Goal: Transaction & Acquisition: Purchase product/service

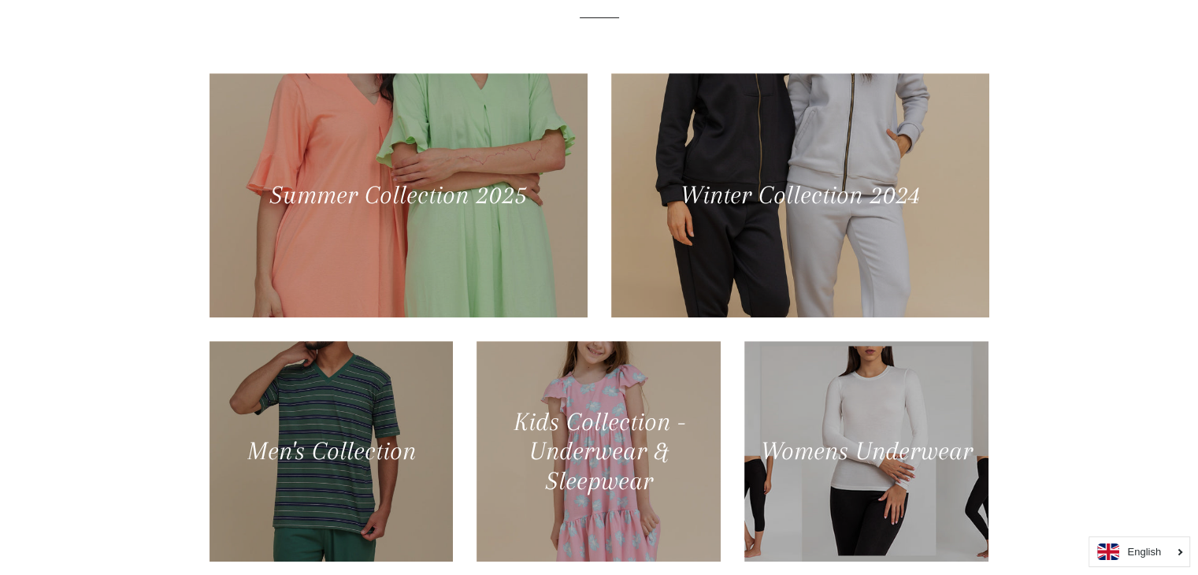
scroll to position [684, 0]
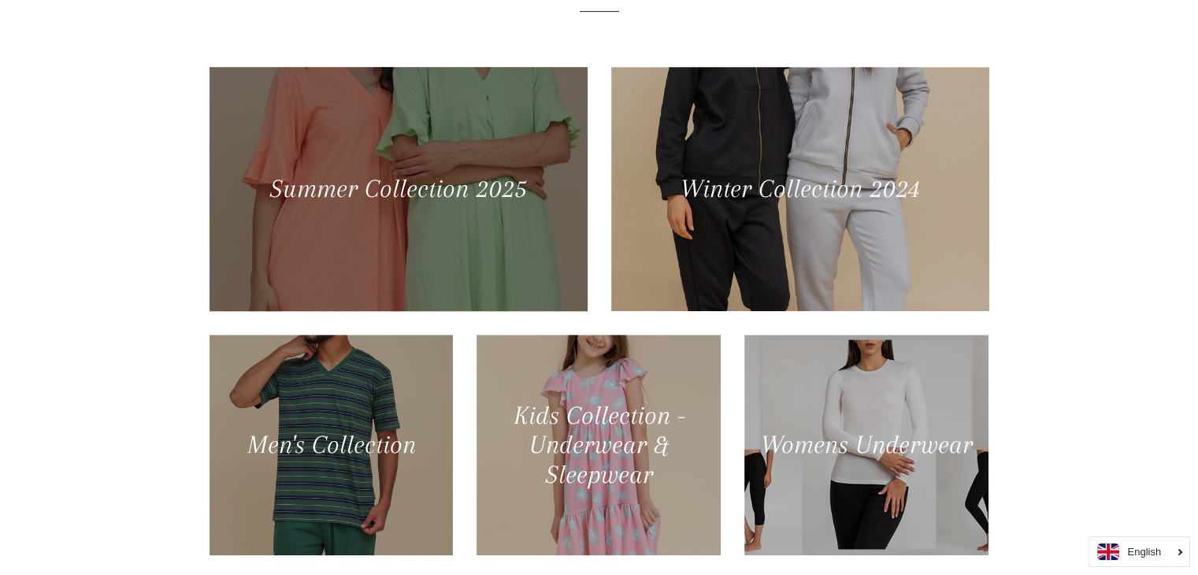
click at [413, 234] on div at bounding box center [397, 188] width 389 height 251
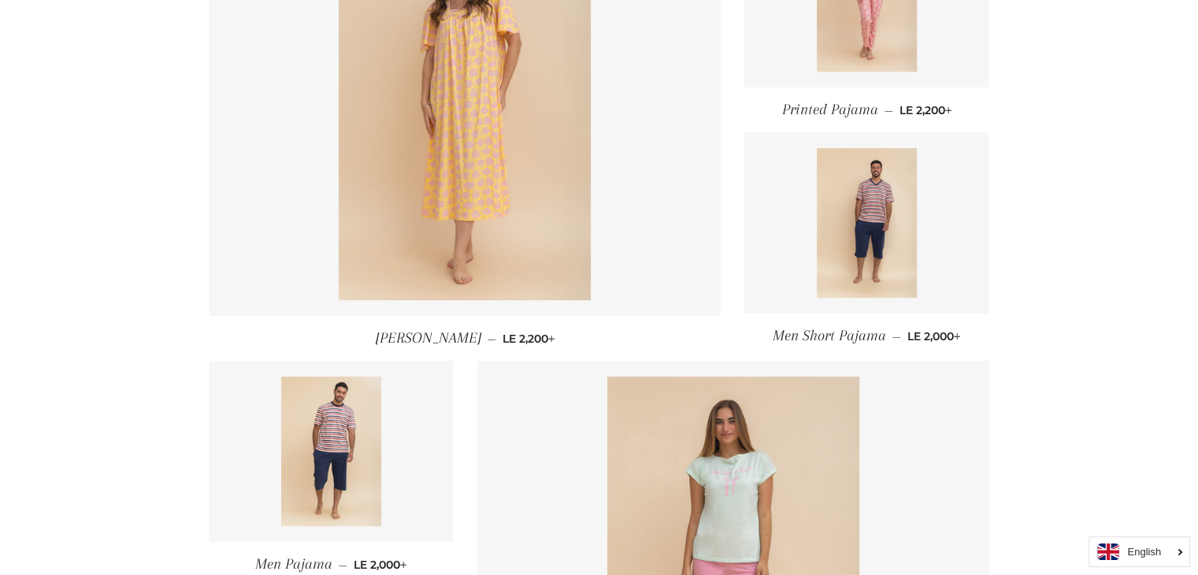
scroll to position [766, 0]
click at [898, 273] on img at bounding box center [867, 224] width 100 height 150
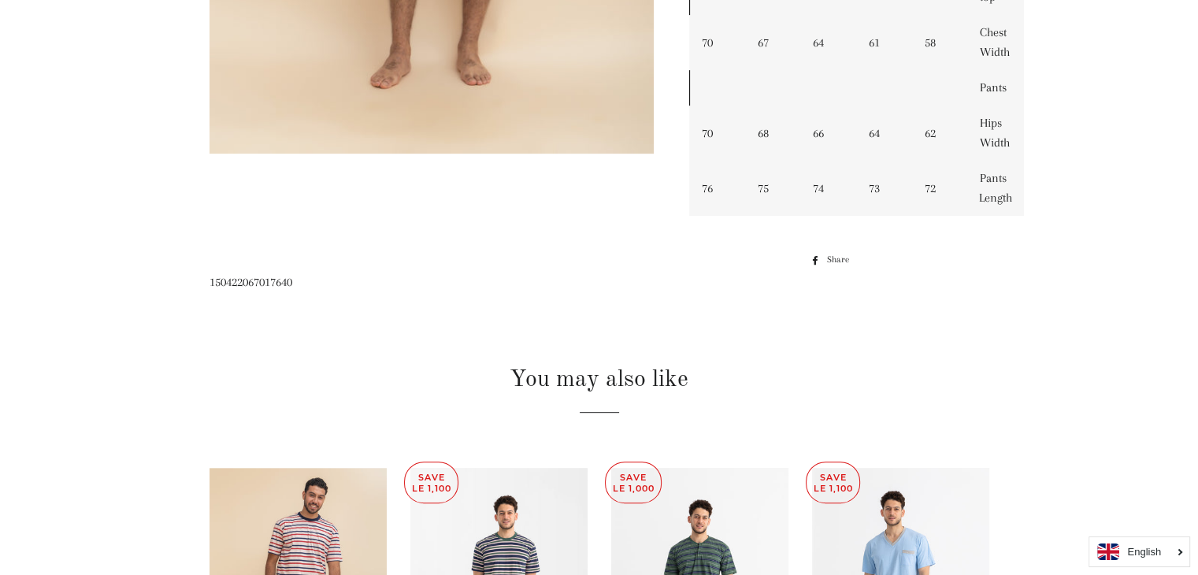
scroll to position [677, 0]
